Goal: Information Seeking & Learning: Learn about a topic

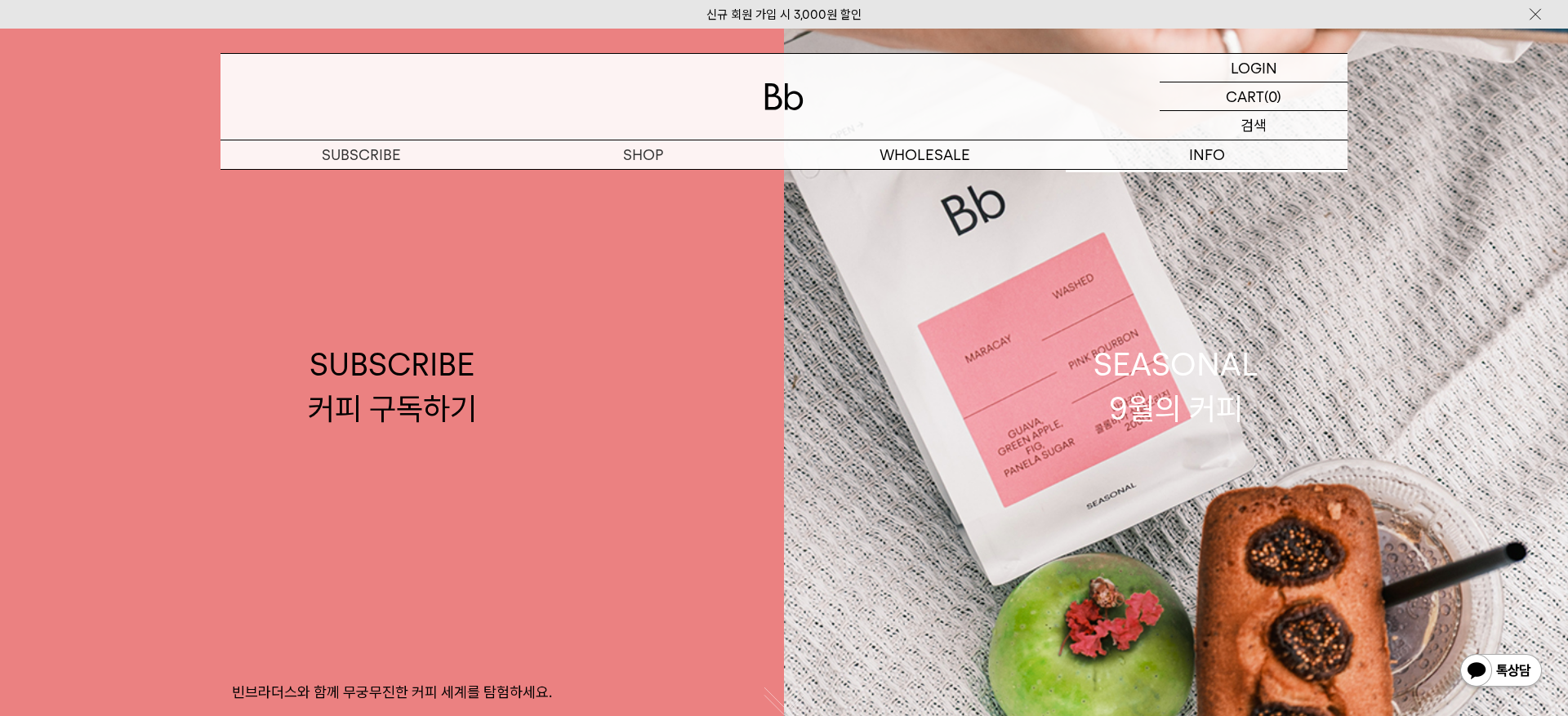
click at [1253, 122] on p "검색" at bounding box center [1253, 126] width 26 height 29
click at [1236, 124] on input "text" at bounding box center [1253, 126] width 188 height 29
type input "*"
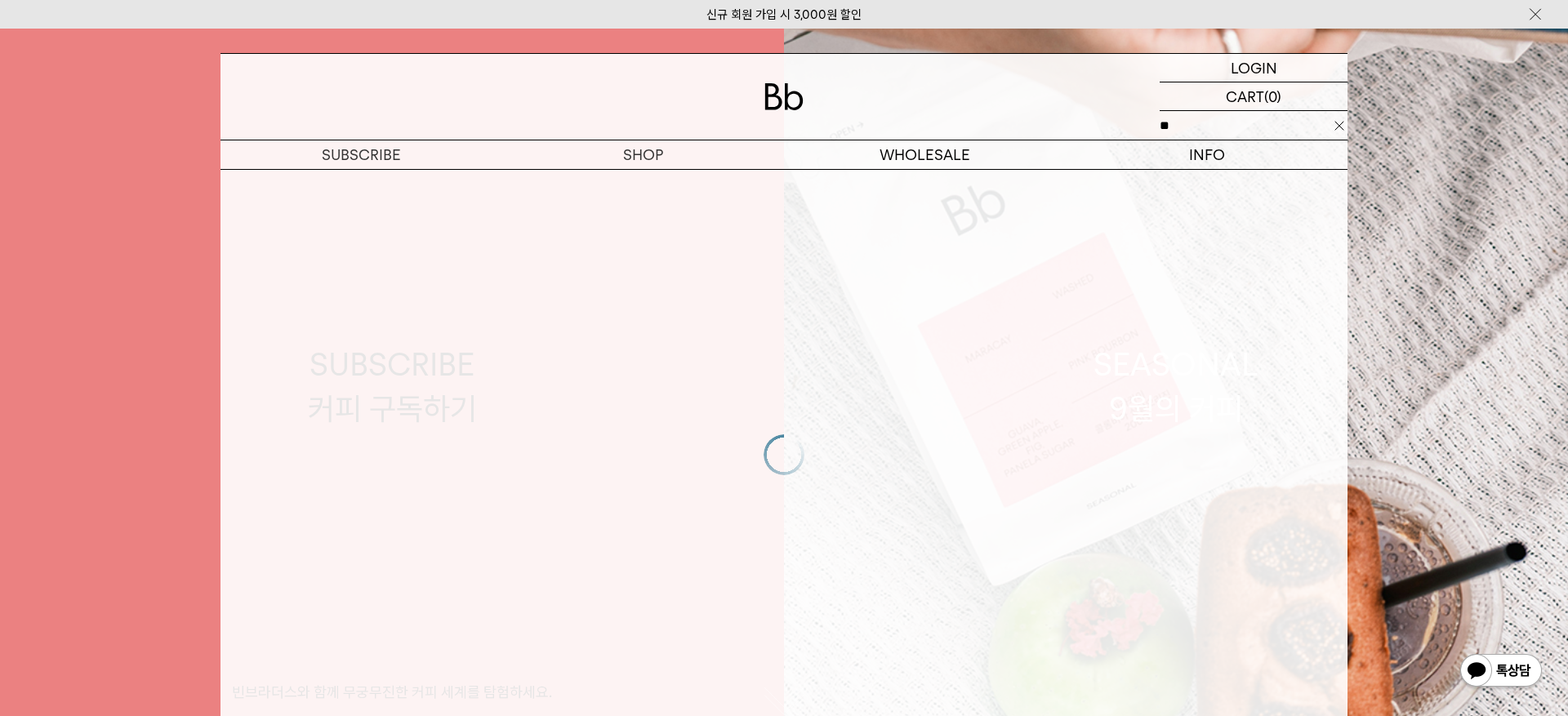
type input "*"
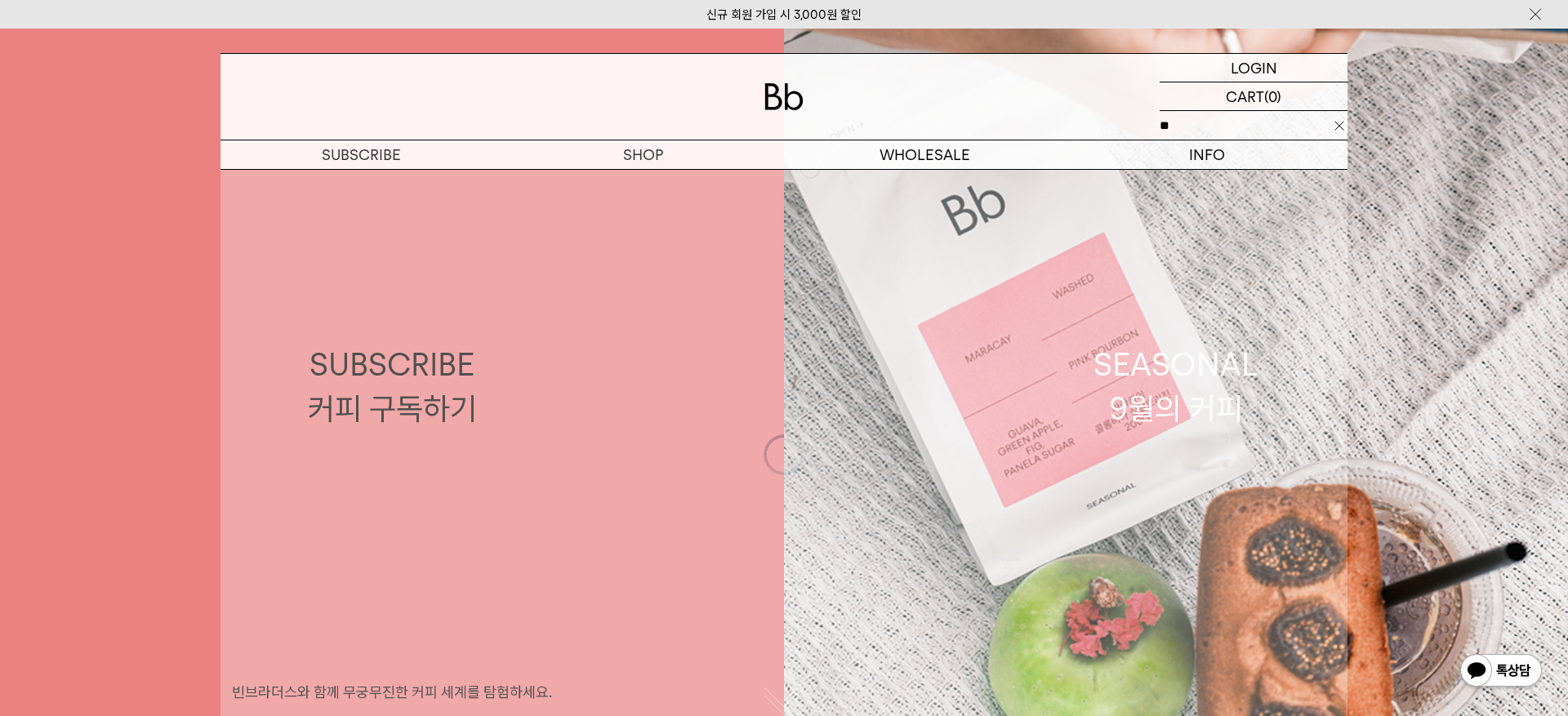
type input "***"
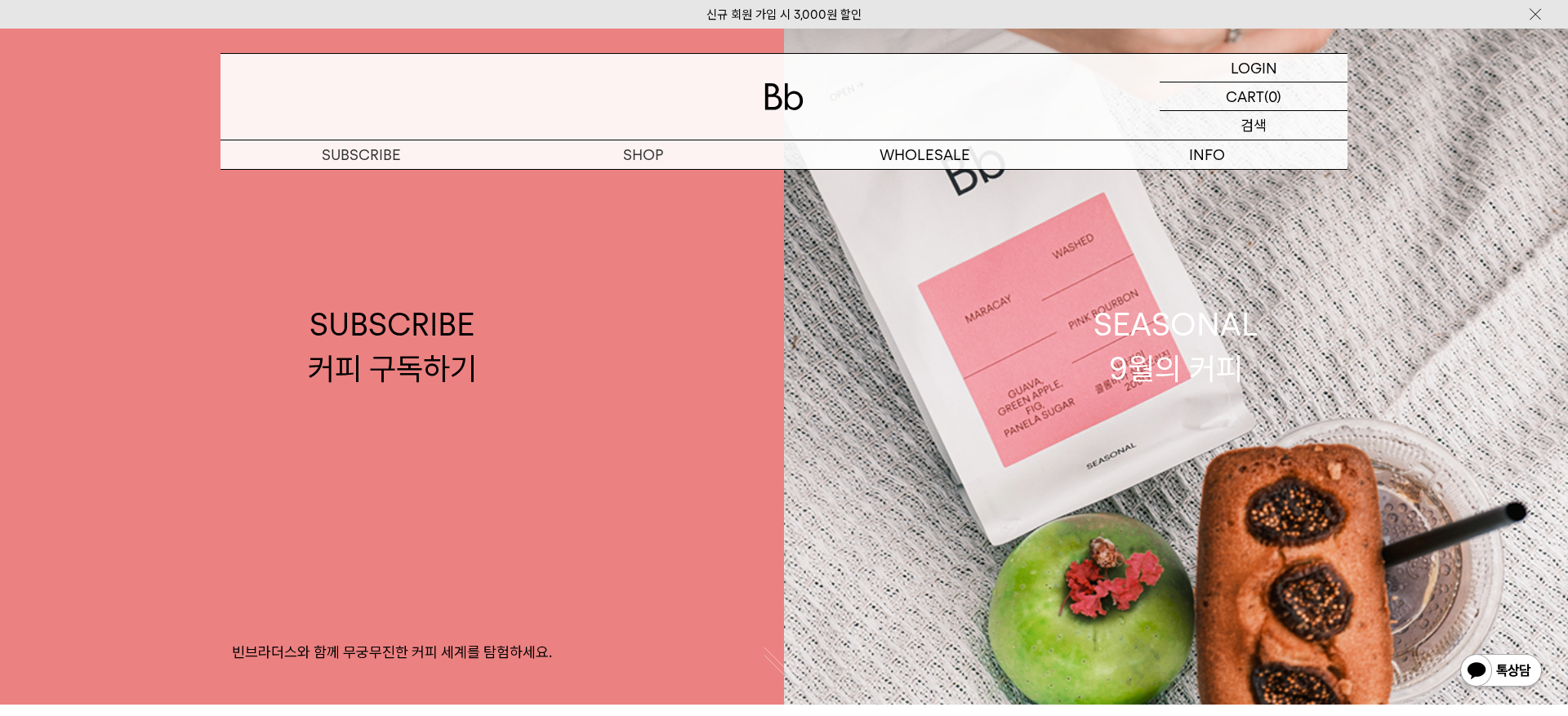
scroll to position [37, 0]
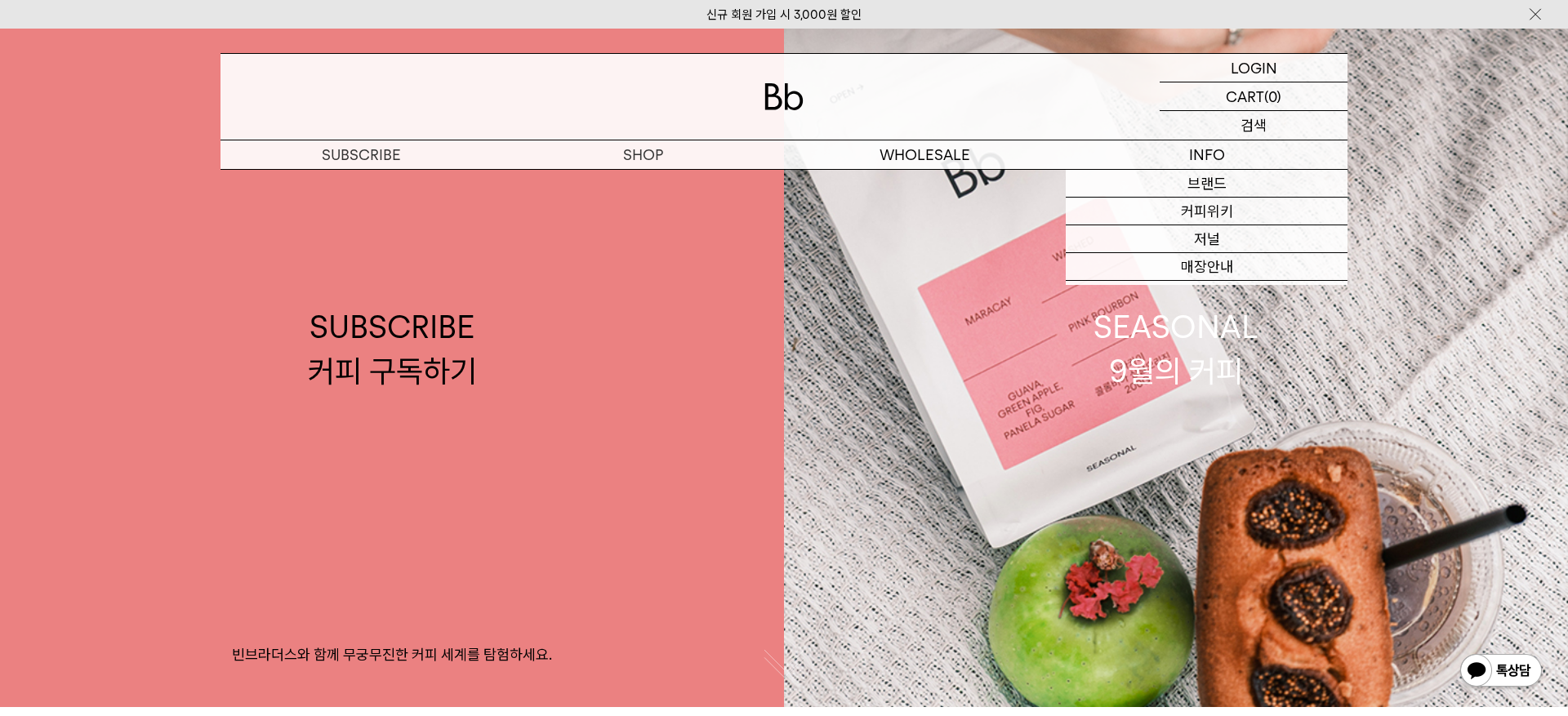
click at [1264, 121] on p "검색" at bounding box center [1253, 126] width 26 height 29
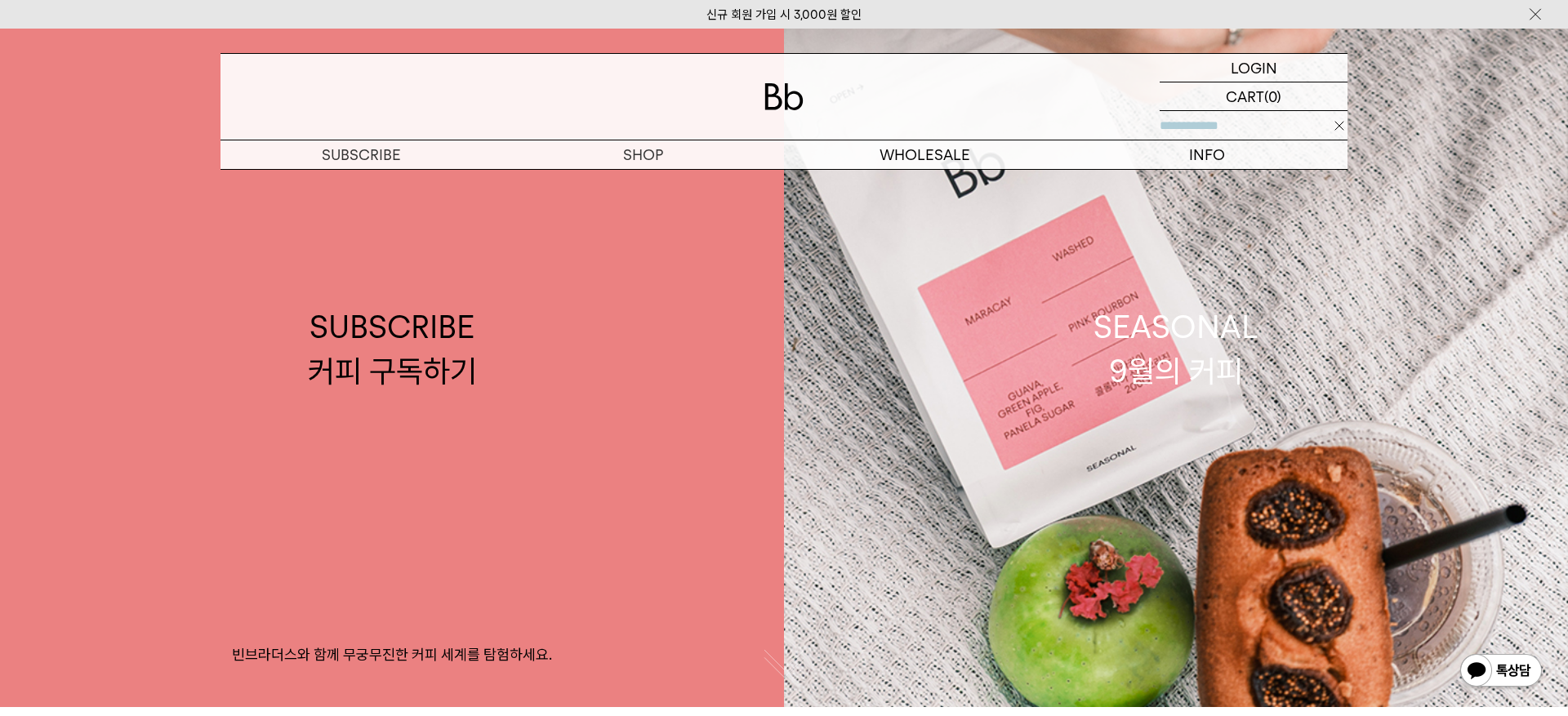
click at [1234, 136] on input "text" at bounding box center [1253, 126] width 188 height 29
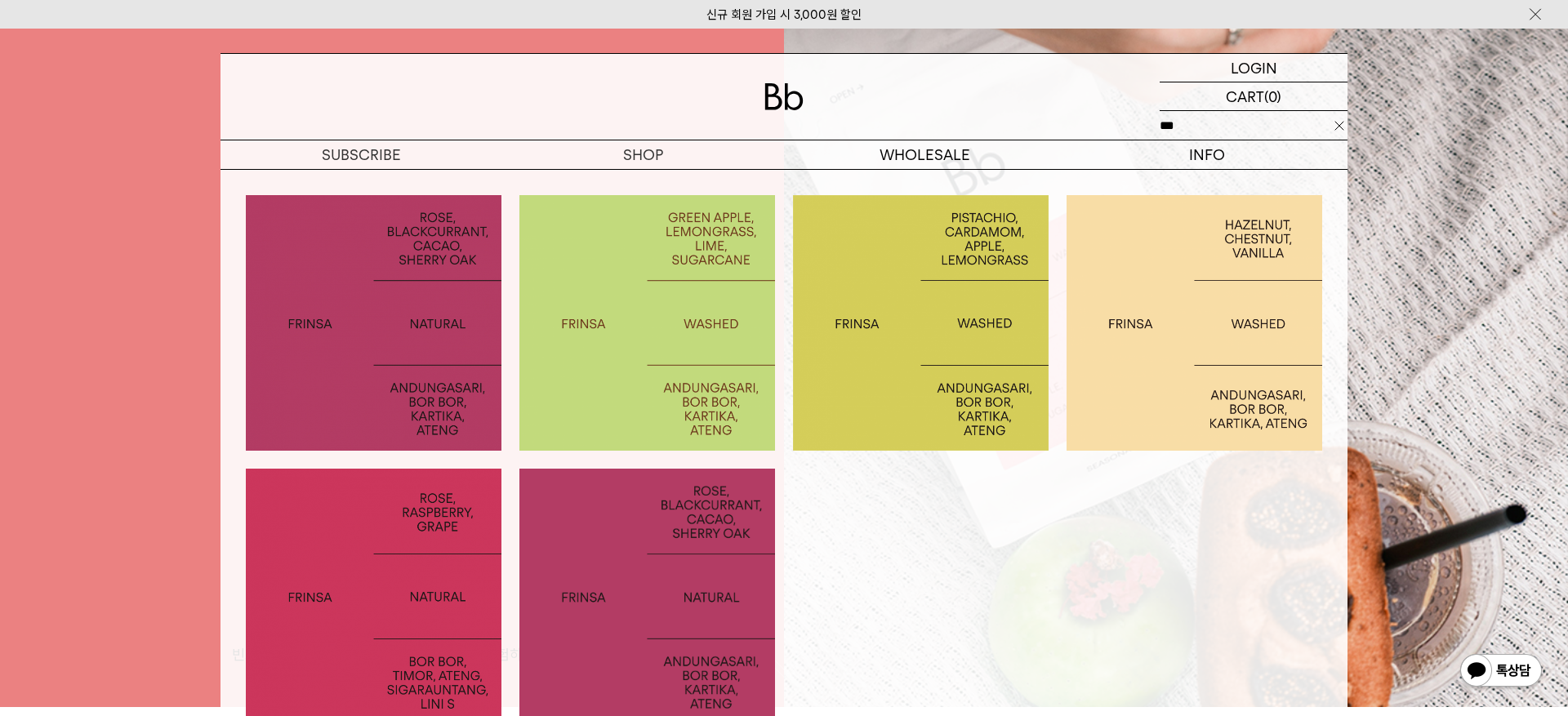
type input "***"
click at [706, 502] on img at bounding box center [647, 596] width 256 height 256
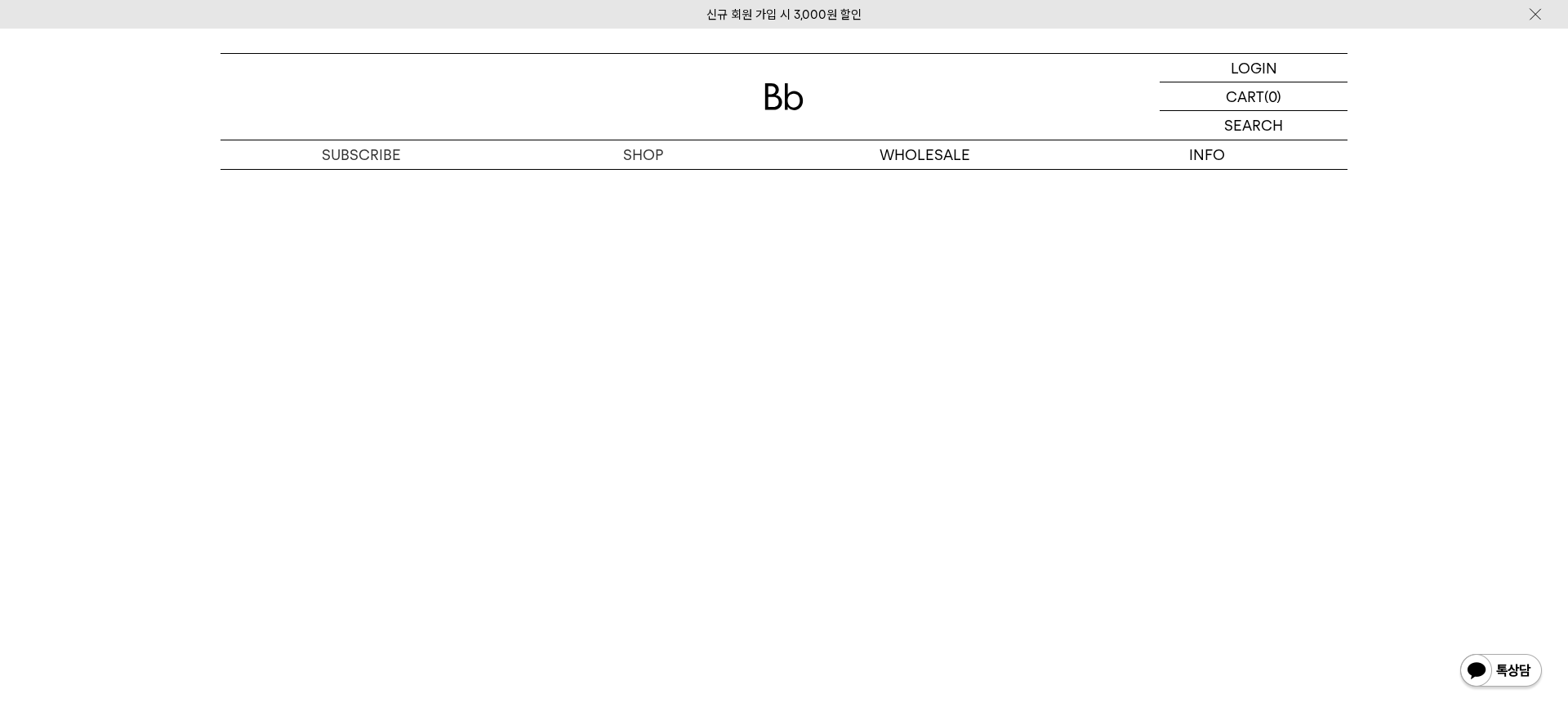
scroll to position [3707, 0]
click at [1264, 126] on p "검색" at bounding box center [1253, 126] width 26 height 29
click at [1228, 126] on input "text" at bounding box center [1253, 126] width 188 height 29
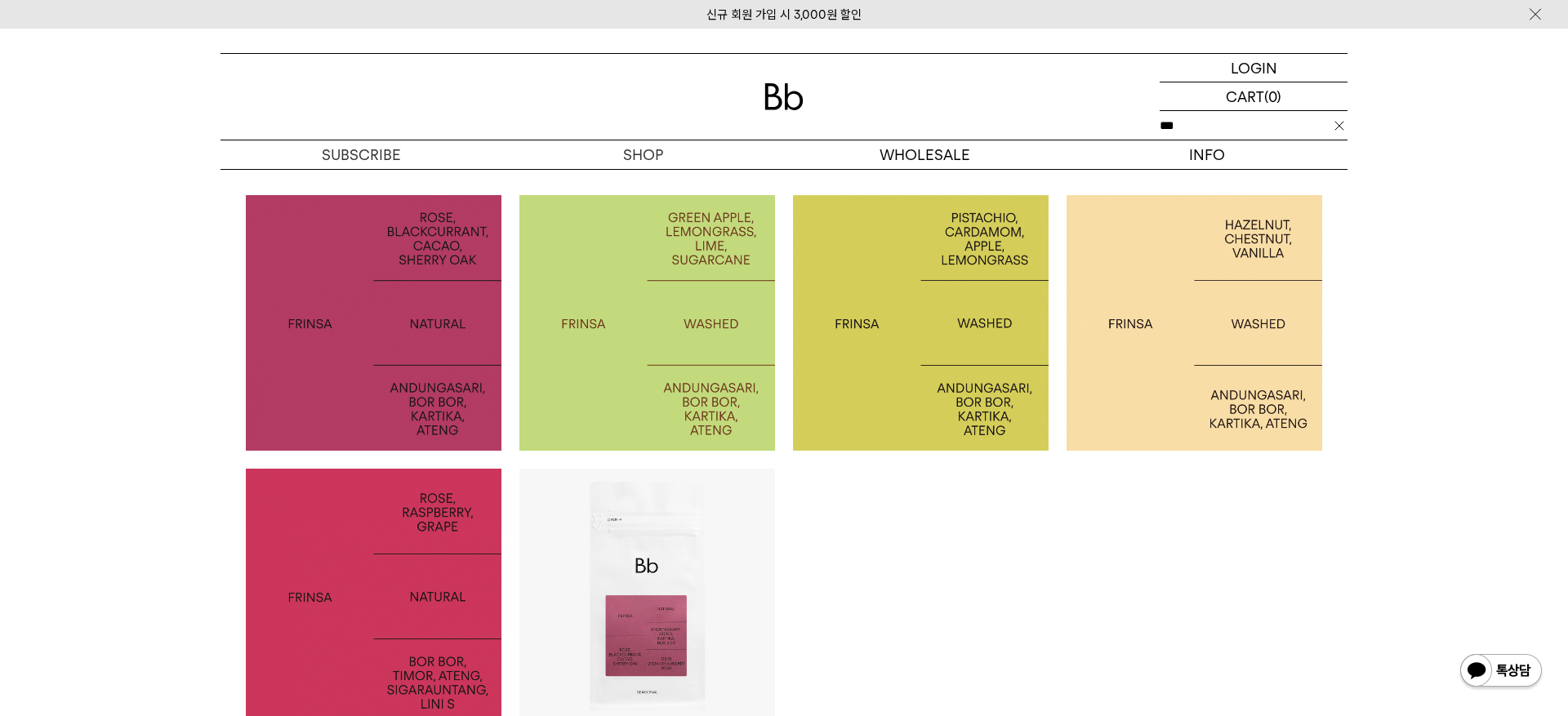
type input "***"
click at [443, 545] on img at bounding box center [373, 596] width 256 height 256
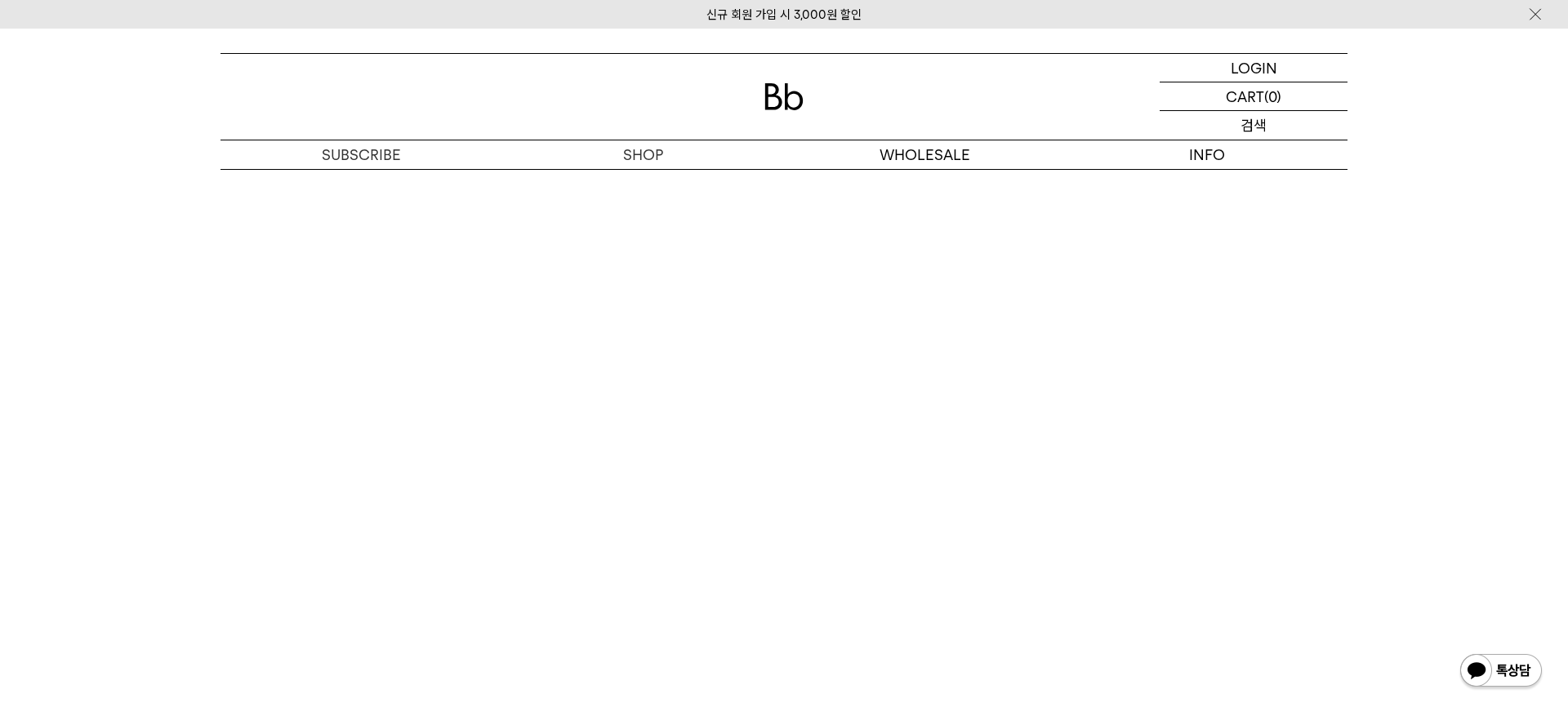
click at [1259, 127] on p "검색" at bounding box center [1253, 126] width 26 height 29
click at [0, 0] on input "text" at bounding box center [0, 0] width 0 height 0
click at [1259, 127] on input "text" at bounding box center [1253, 126] width 188 height 29
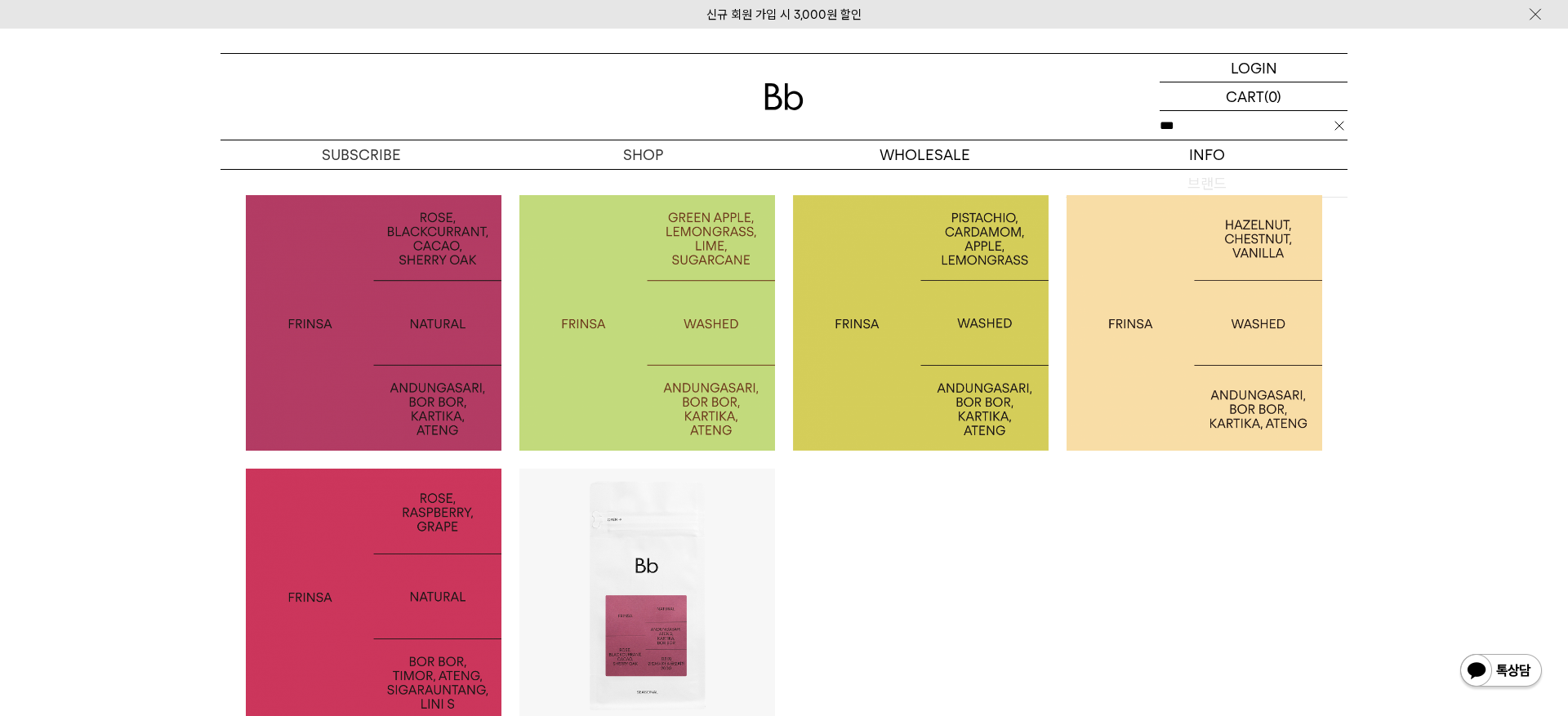
type input "***"
click at [646, 361] on img at bounding box center [647, 323] width 256 height 256
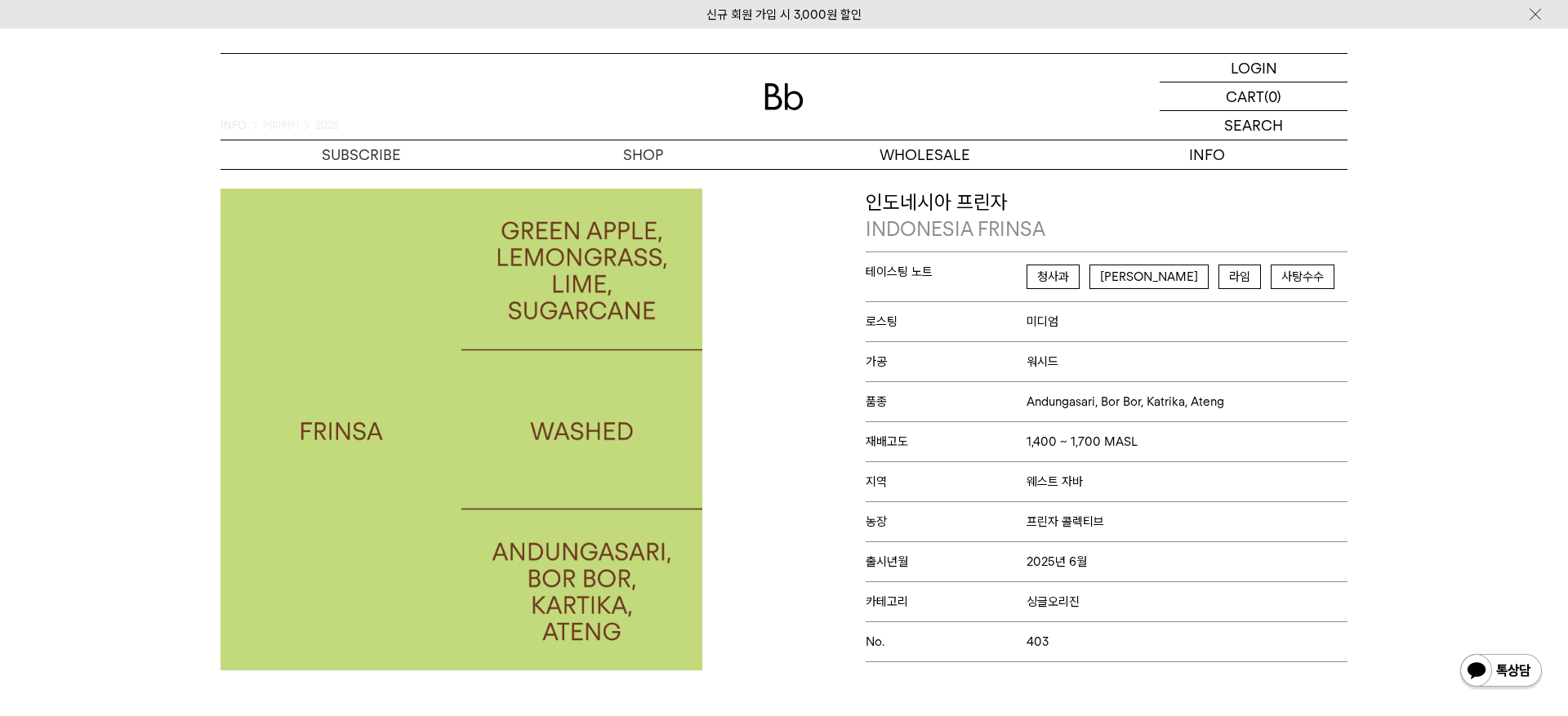
scroll to position [88, 0]
